Goal: Information Seeking & Learning: Learn about a topic

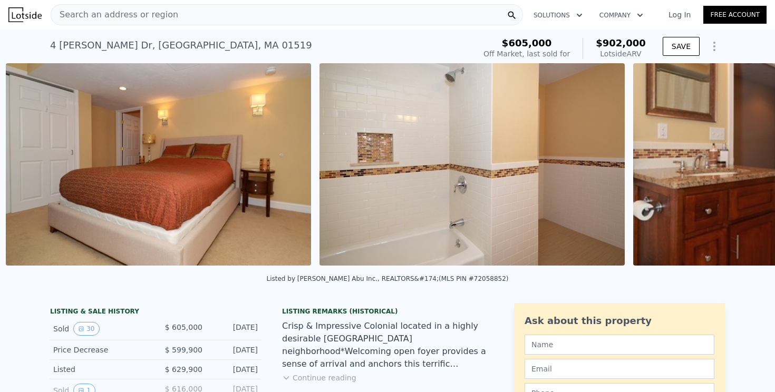
scroll to position [0, 6892]
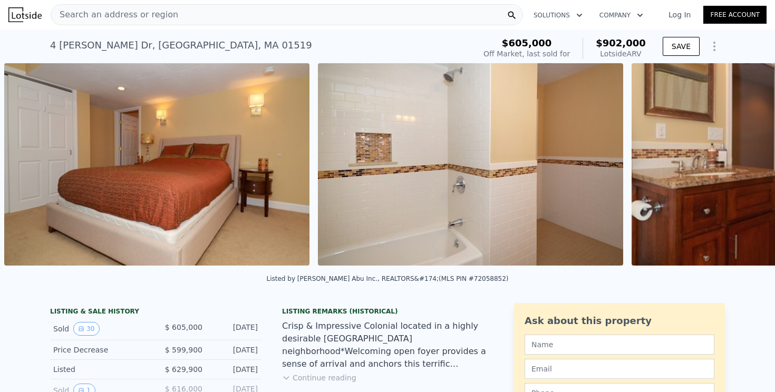
click at [199, 14] on div "Search an address or region" at bounding box center [287, 14] width 472 height 21
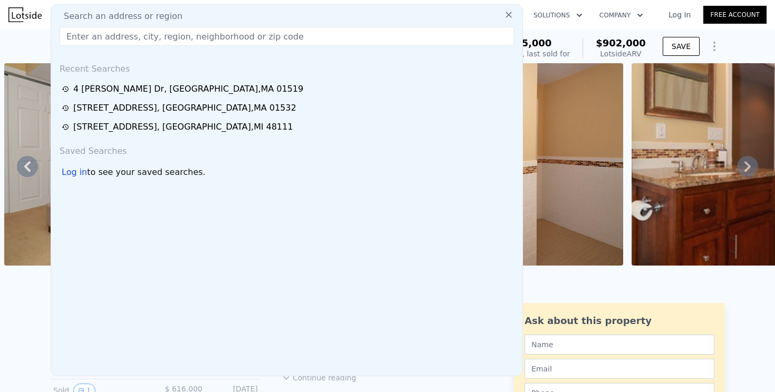
click at [171, 11] on div "Search an address or region" at bounding box center [286, 16] width 463 height 13
click at [161, 38] on input "text" at bounding box center [287, 36] width 455 height 19
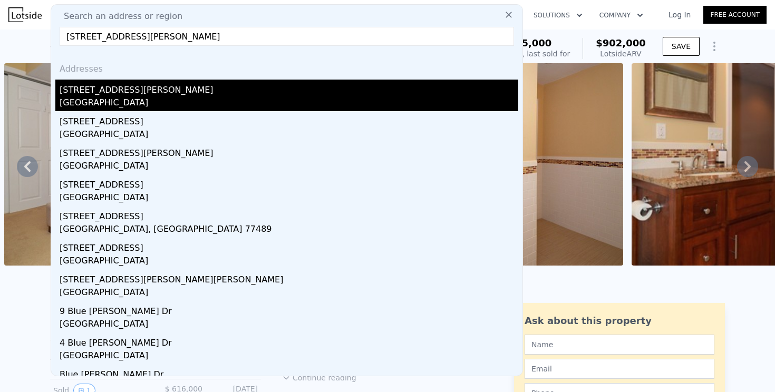
type input "[STREET_ADDRESS][PERSON_NAME]"
click at [149, 91] on div "[STREET_ADDRESS][PERSON_NAME]" at bounding box center [289, 88] width 459 height 17
type input "2"
type input "4"
type input "3"
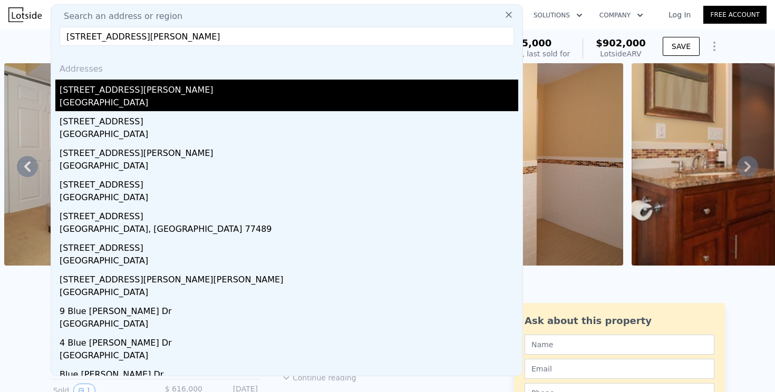
type input "2096"
type input "2693"
type input "0"
type input "$ 416,000"
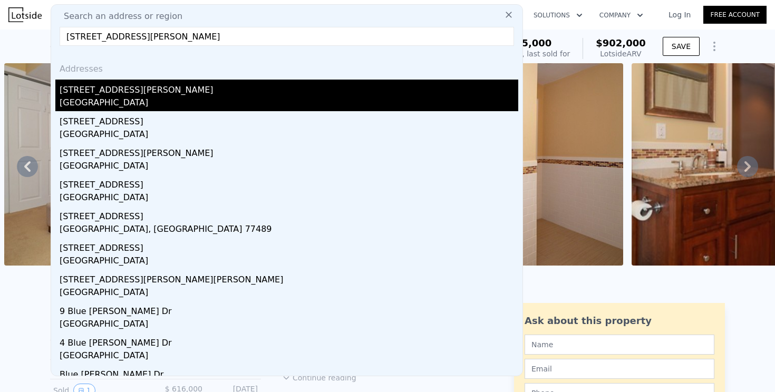
type input "4"
type input "$ 71,241"
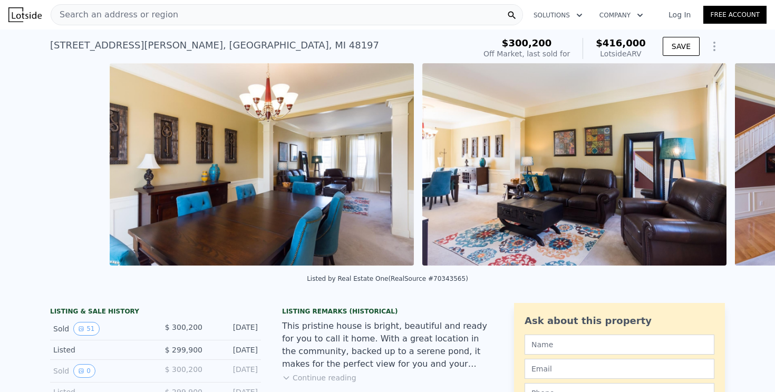
scroll to position [0, 6997]
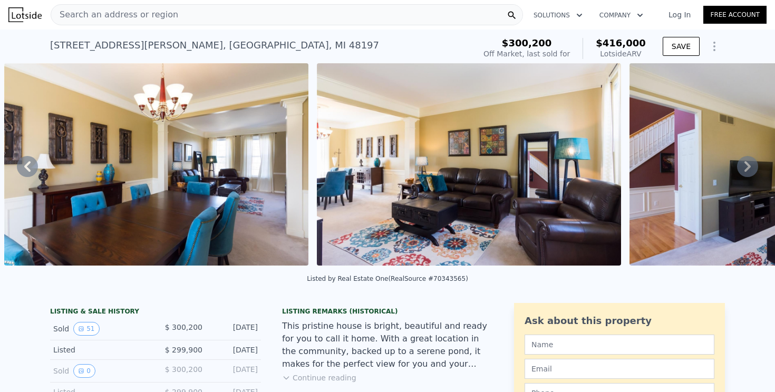
click at [254, 112] on img at bounding box center [156, 164] width 304 height 202
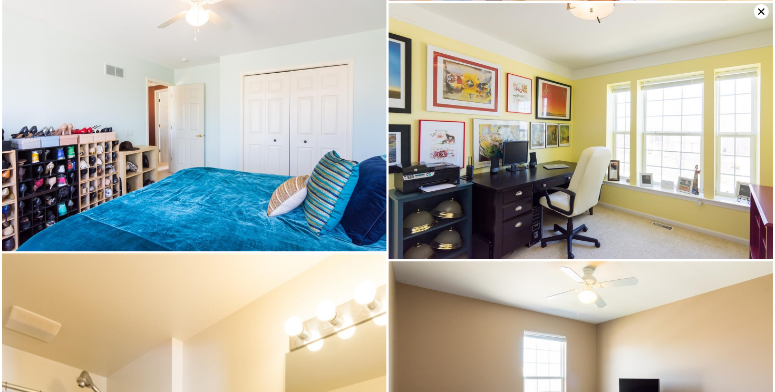
scroll to position [5674, 0]
